Goal: Browse casually: Explore the website without a specific task or goal

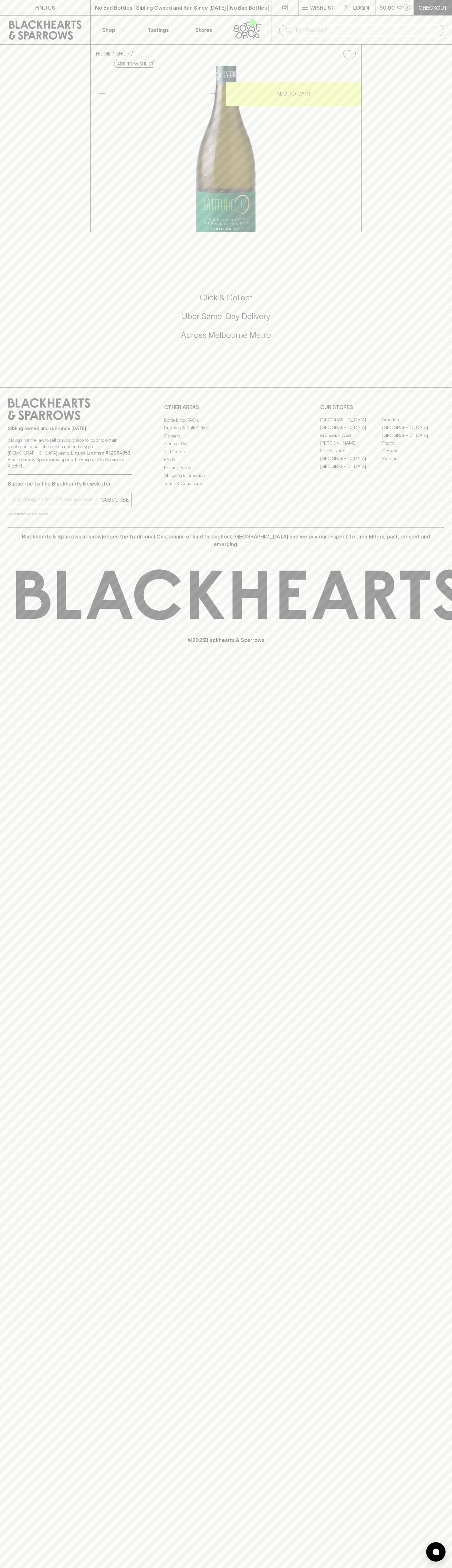
click at [359, 19] on div "​" at bounding box center [361, 30] width 181 height 29
click at [439, 232] on div "HOME SHOP Latitude 32 Casurina Single Block Semillon 2023 $25.00 Add to wishlis…" at bounding box center [226, 138] width 452 height 187
click at [294, 1567] on html "FIND US | No Bad Bottles | Sibling Owned and Run Since [DATE] | No Bad Bottles …" at bounding box center [226, 784] width 452 height 1568
click at [7, 644] on p "© 2025 Blackhearts & Sparrows" at bounding box center [226, 632] width 452 height 24
